Goal: Transaction & Acquisition: Purchase product/service

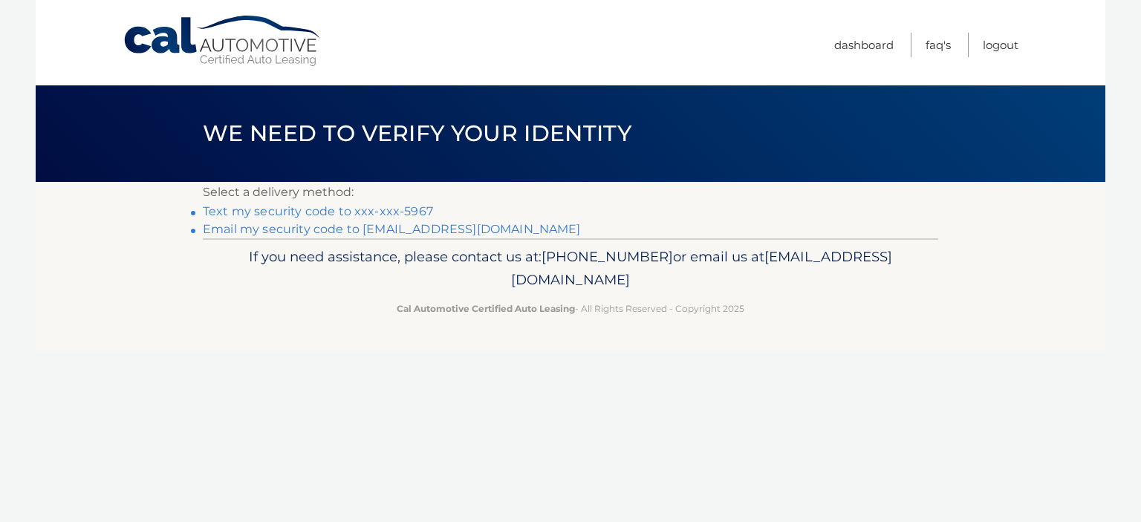
click at [326, 207] on link "Text my security code to xxx-xxx-5967" at bounding box center [318, 211] width 230 height 14
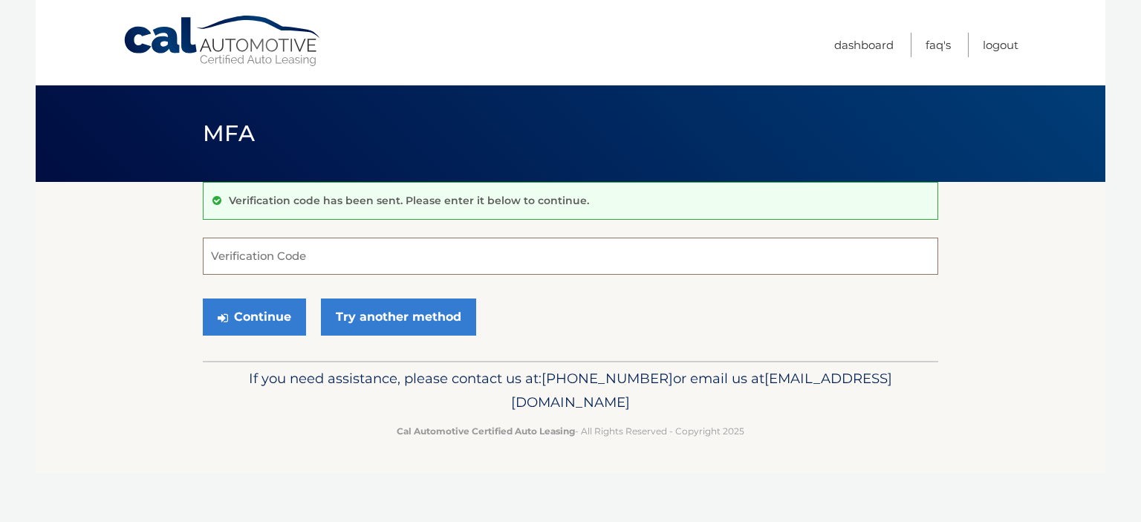
click at [209, 265] on input "Verification Code" at bounding box center [570, 256] width 735 height 37
click at [211, 261] on input "Verification Code" at bounding box center [570, 256] width 735 height 37
type input "950527"
click at [250, 313] on button "Continue" at bounding box center [254, 317] width 103 height 37
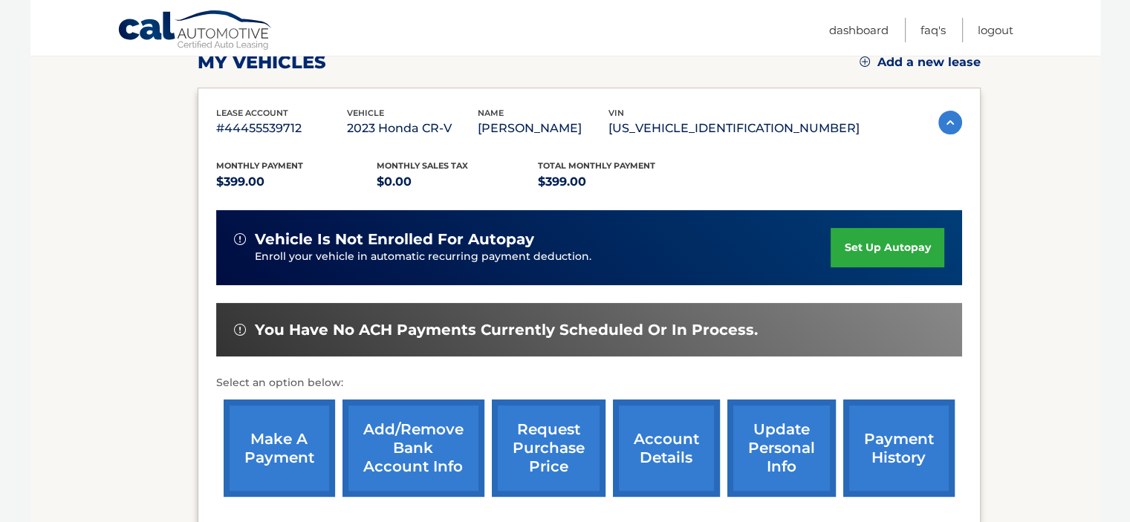
scroll to position [238, 0]
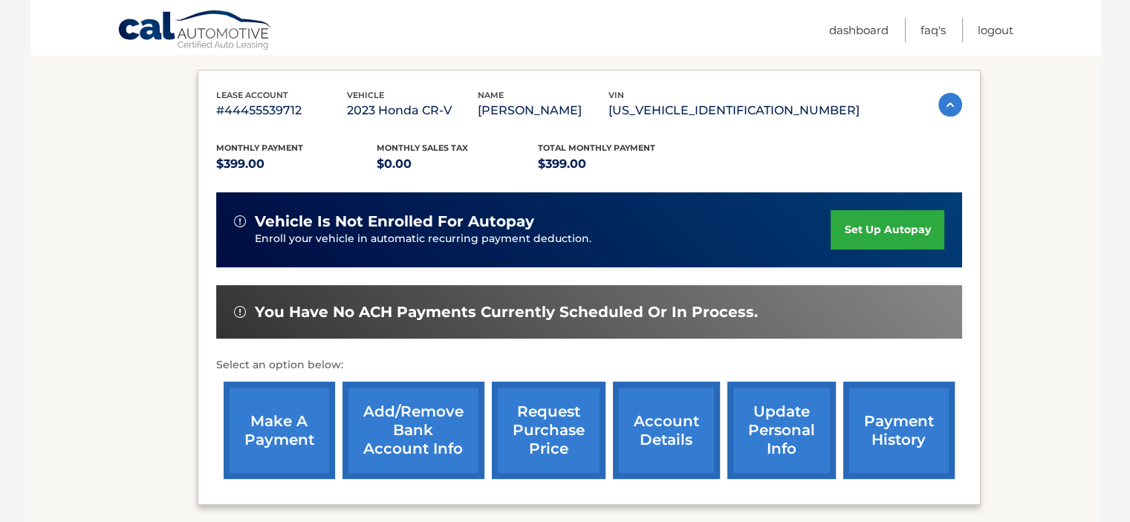
click at [286, 421] on link "make a payment" at bounding box center [279, 430] width 111 height 97
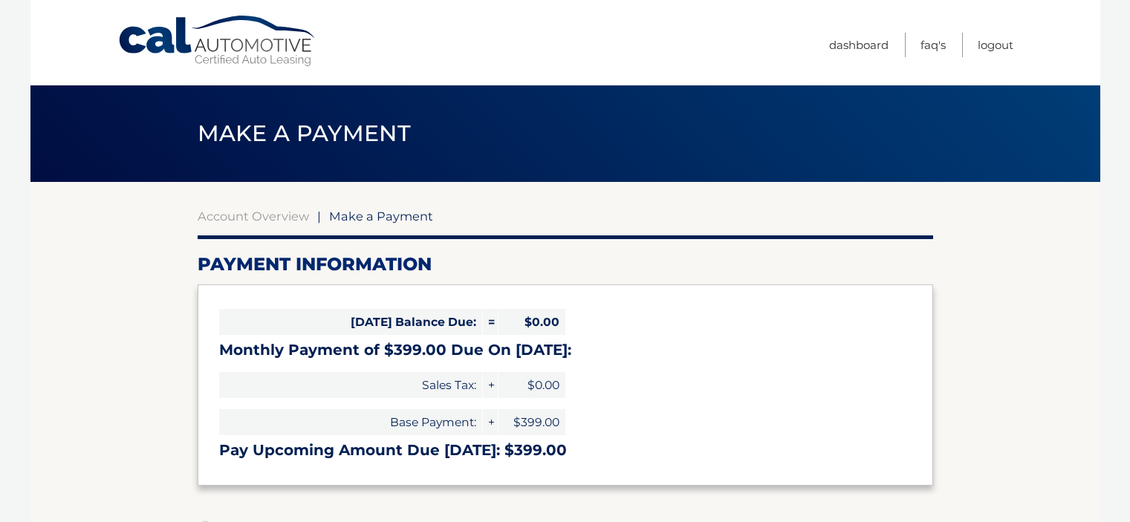
select select "NTA3YmZhOTgtMjY2NS00MjAwLThlYWEtOWQ3ZWVmNDRjM2Iz"
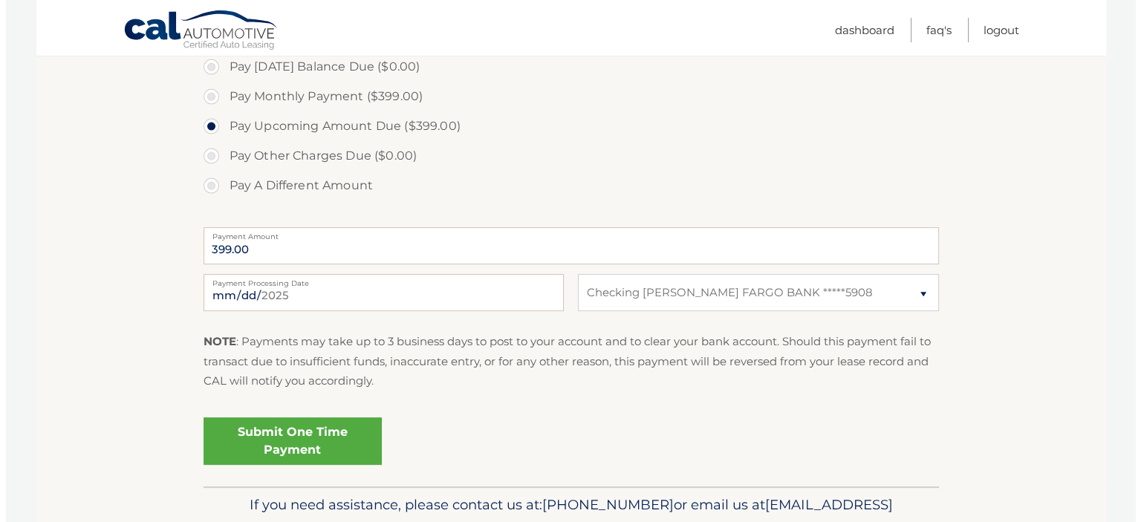
scroll to position [475, 0]
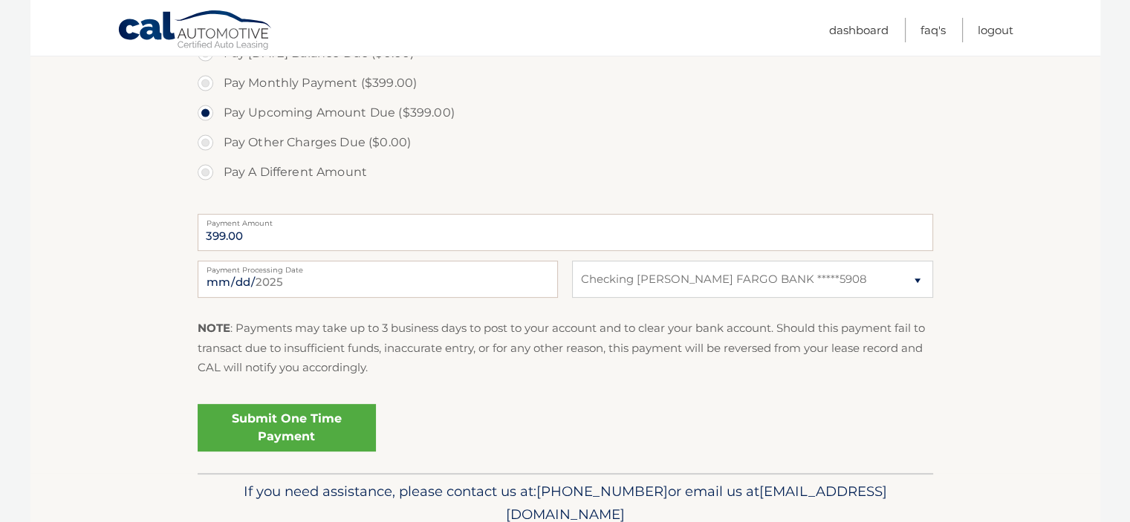
click at [272, 416] on link "Submit One Time Payment" at bounding box center [287, 428] width 178 height 48
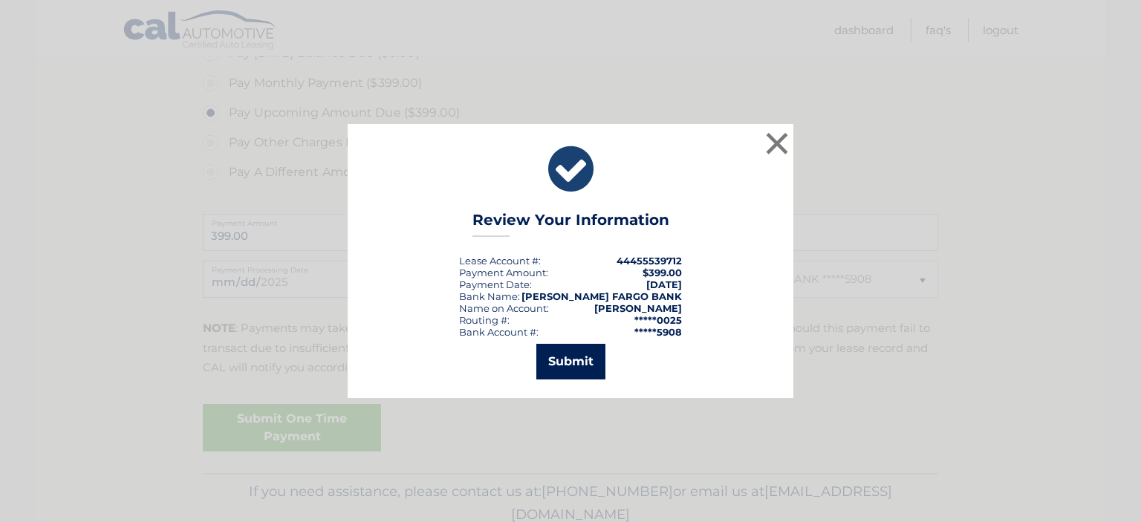
click at [558, 356] on button "Submit" at bounding box center [570, 362] width 69 height 36
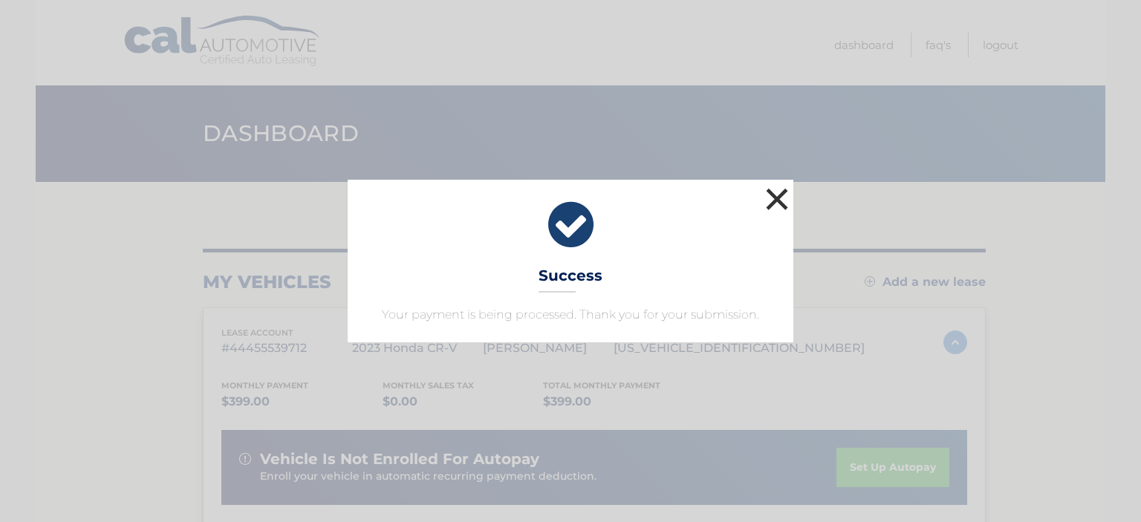
click at [775, 192] on button "×" at bounding box center [777, 199] width 30 height 30
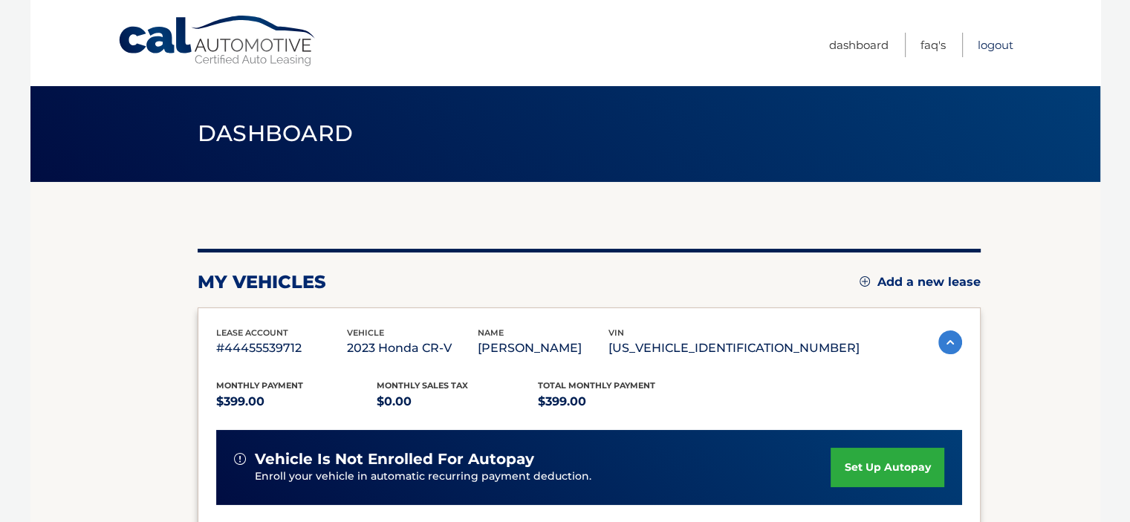
click at [999, 44] on link "Logout" at bounding box center [996, 45] width 36 height 25
